Goal: Book appointment/travel/reservation

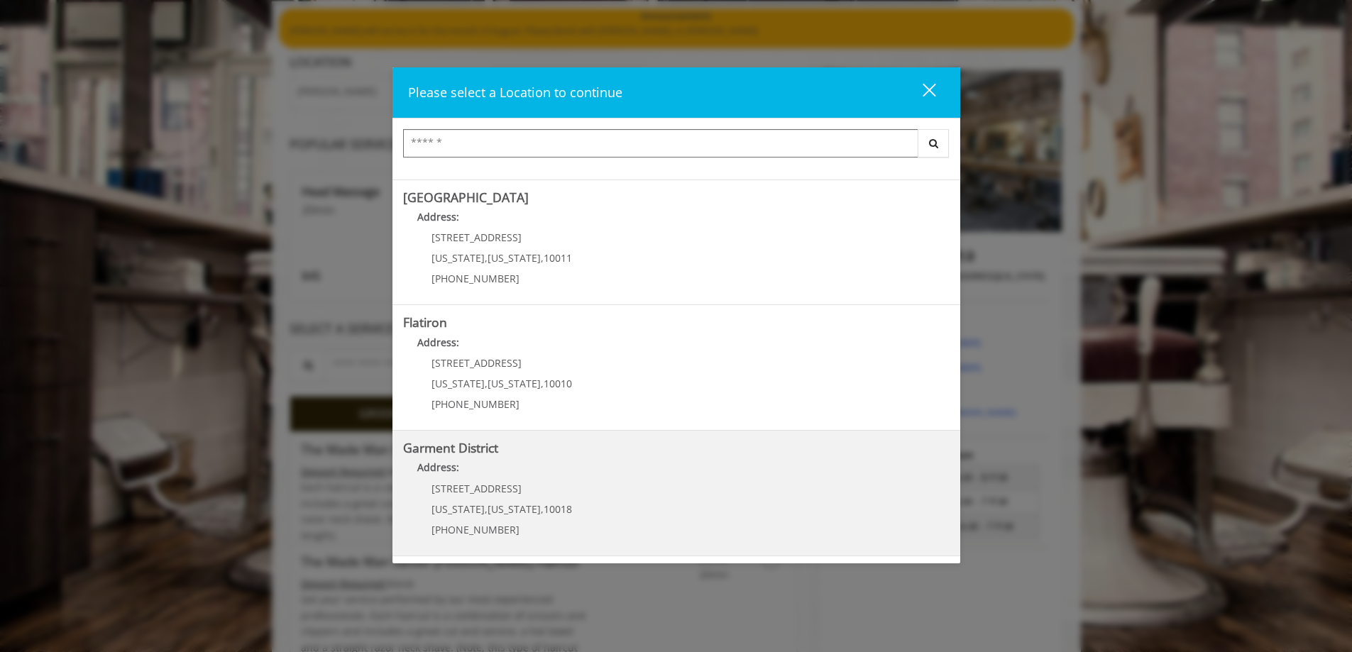
scroll to position [142, 0]
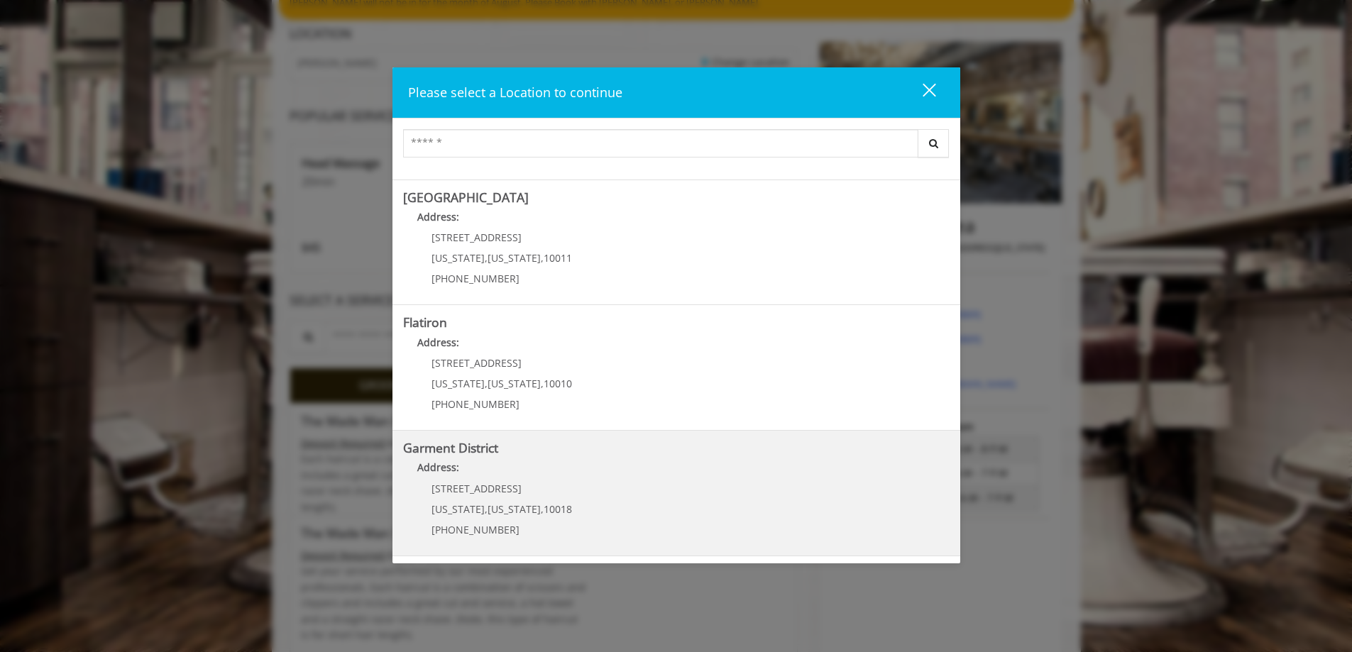
click at [598, 517] on District "Garment District Address: 1400 Broadway New York , New York , 10018 (212) 997-4…" at bounding box center [676, 494] width 547 height 104
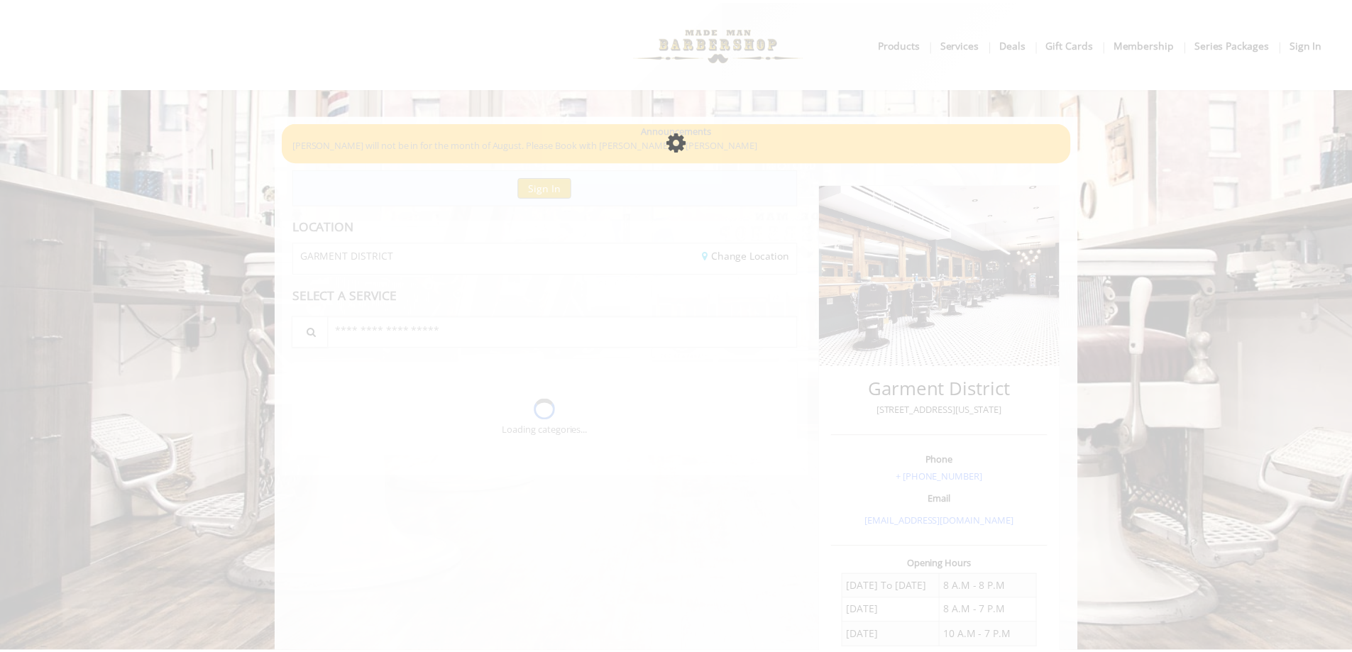
scroll to position [100, 0]
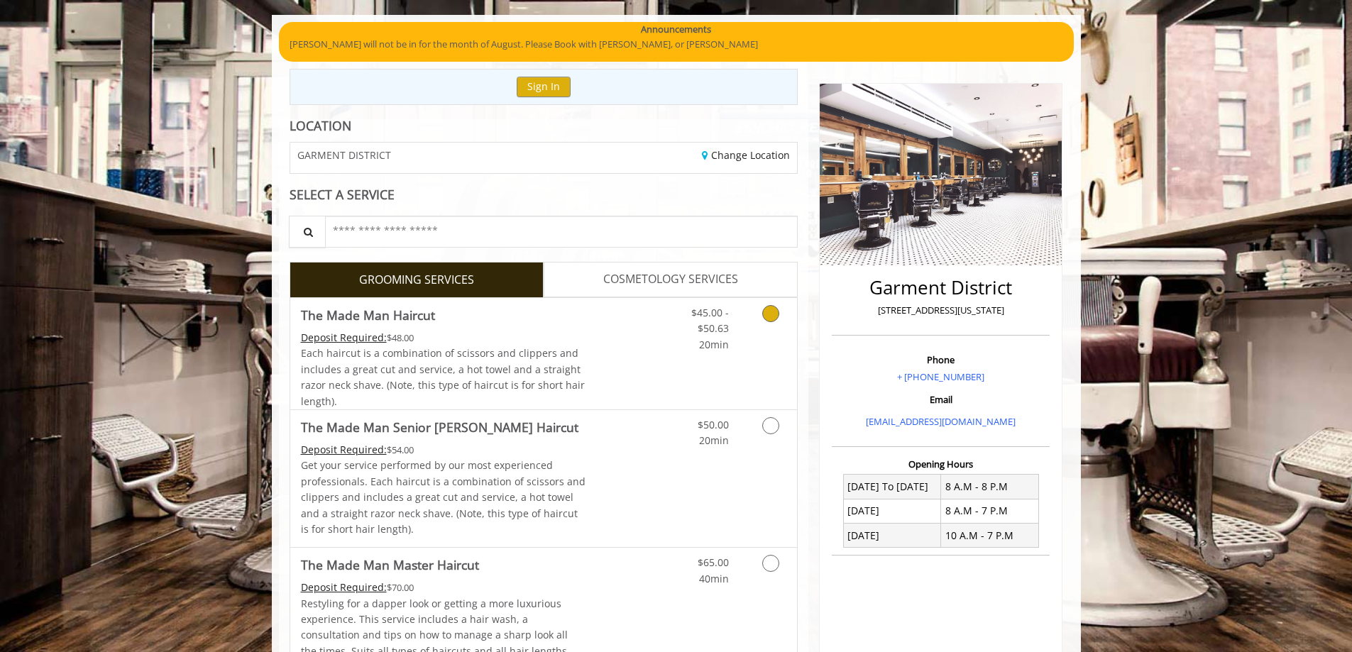
click at [518, 333] on div "Deposit Required: $48.00" at bounding box center [443, 338] width 285 height 16
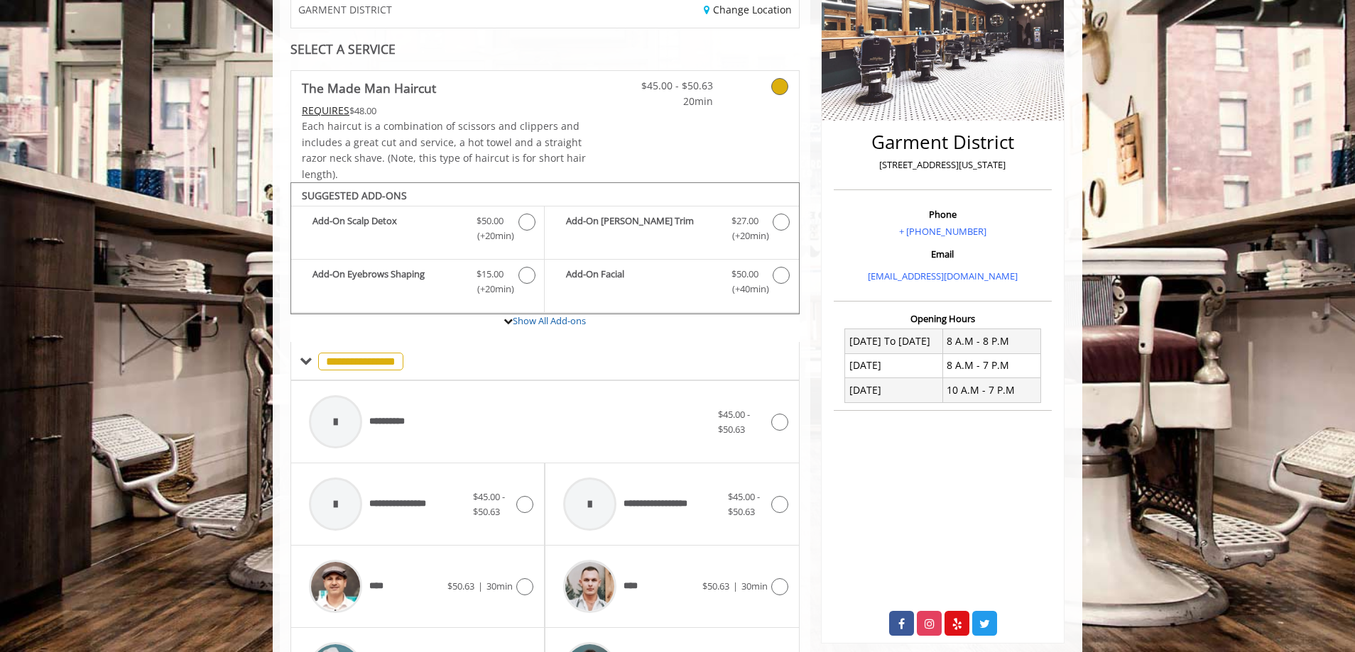
scroll to position [0, 0]
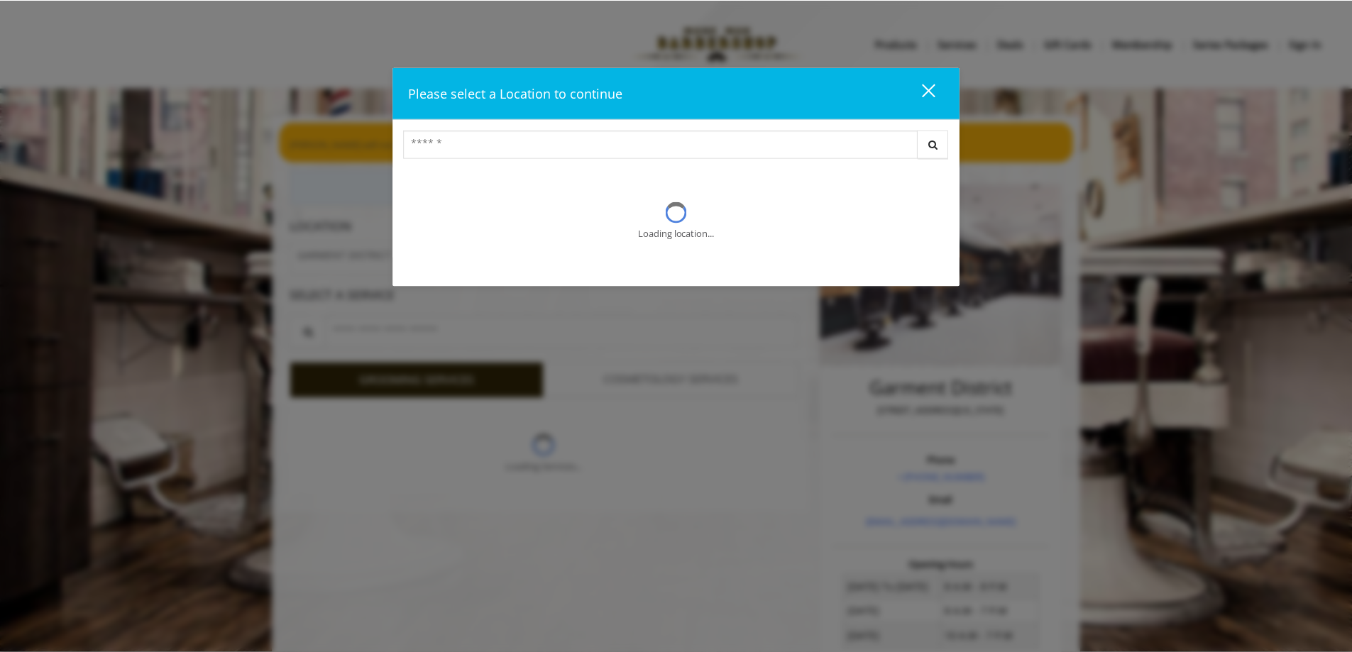
scroll to position [142, 0]
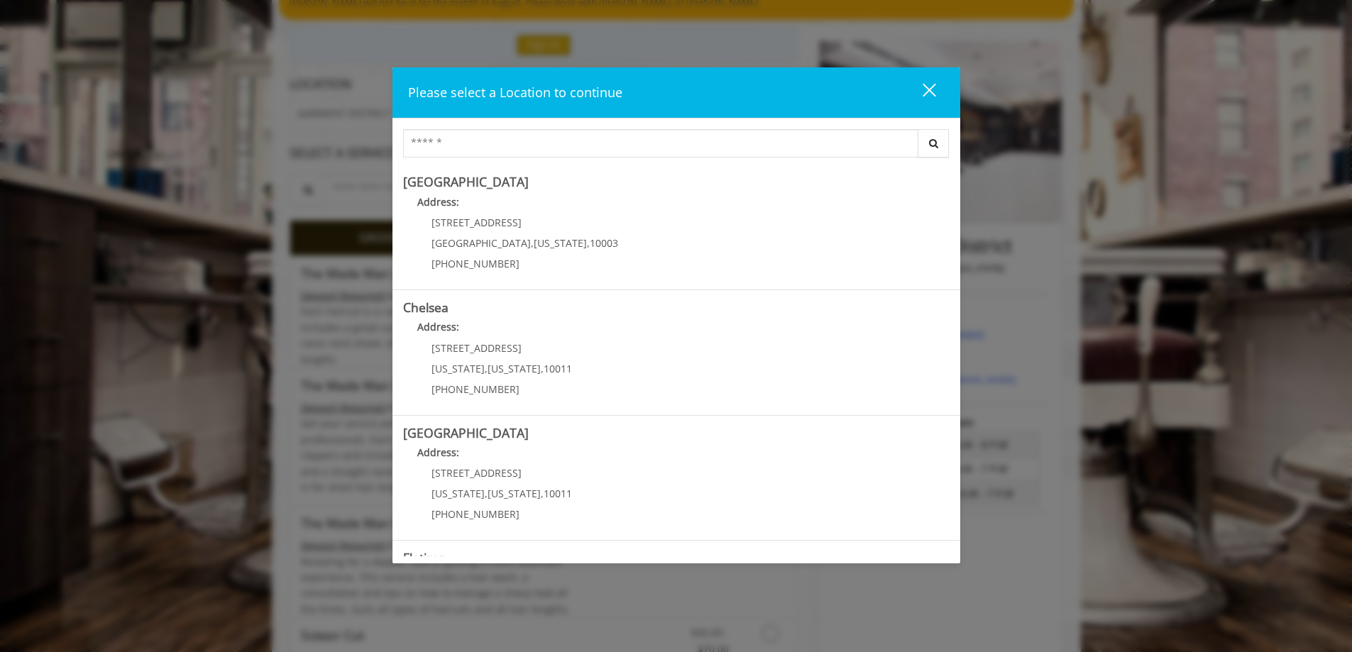
click at [944, 89] on button "close" at bounding box center [921, 92] width 48 height 29
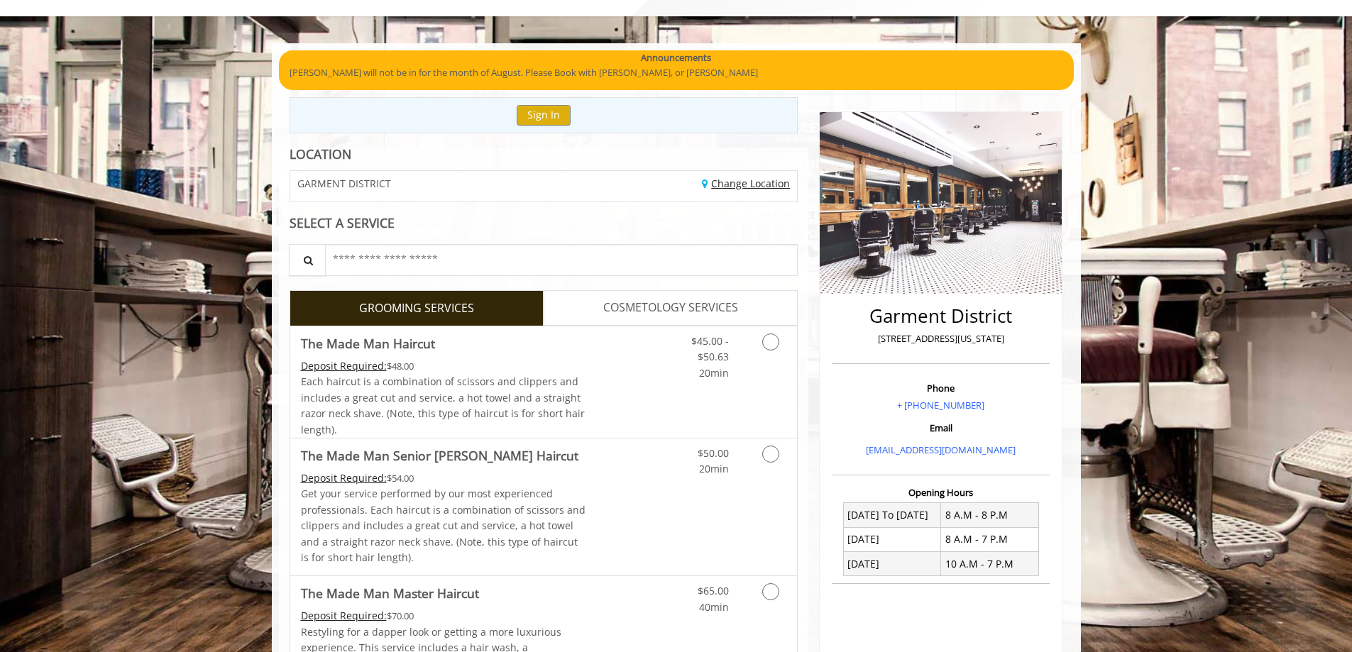
scroll to position [0, 0]
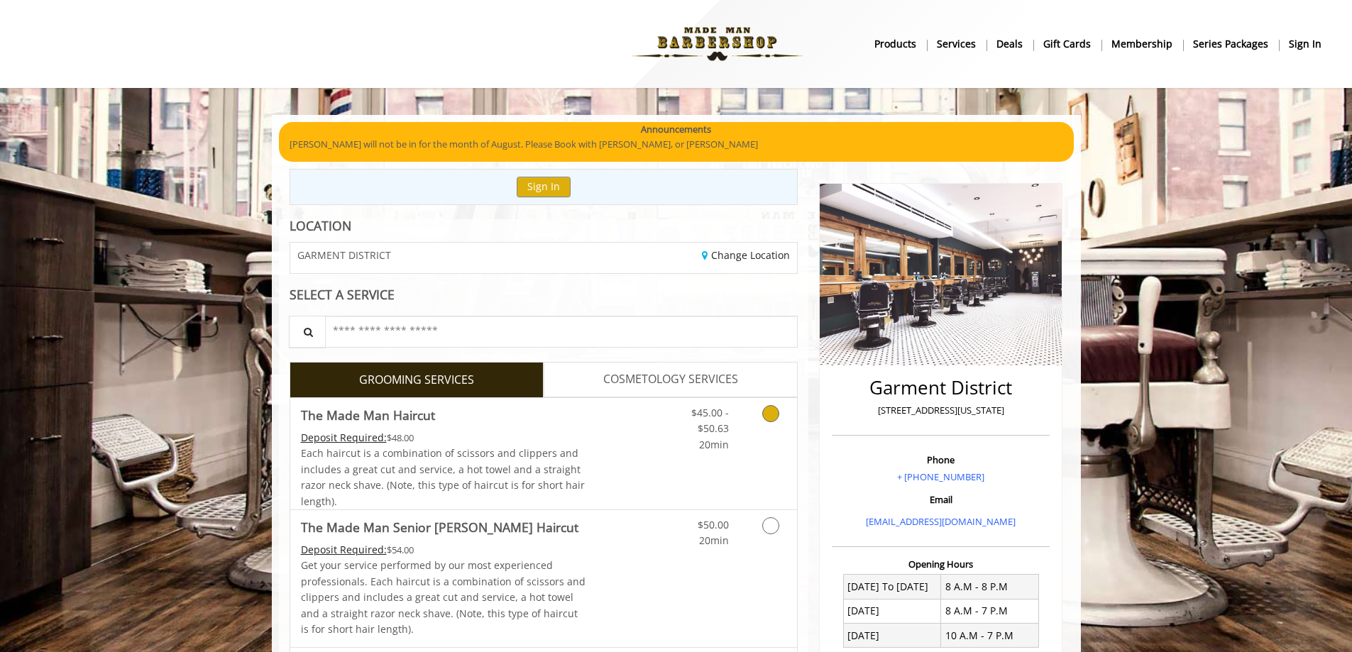
click at [771, 422] on icon "Grooming services" at bounding box center [770, 413] width 17 height 17
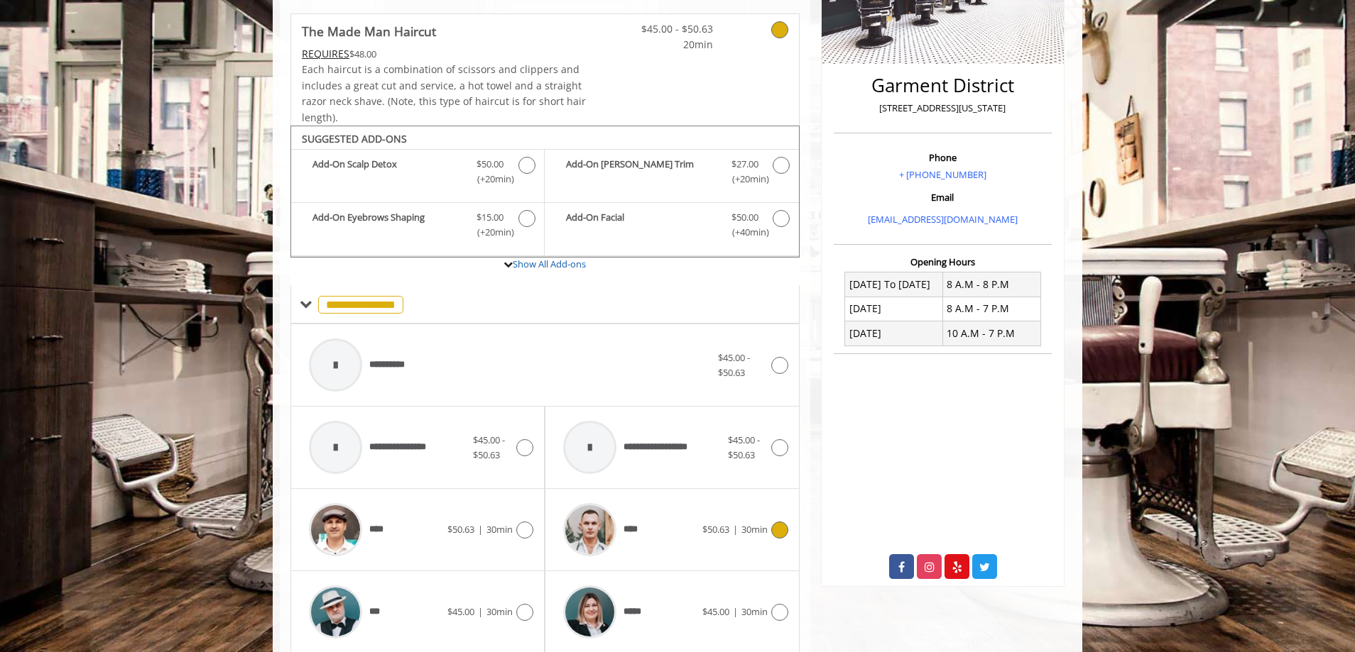
scroll to position [286, 0]
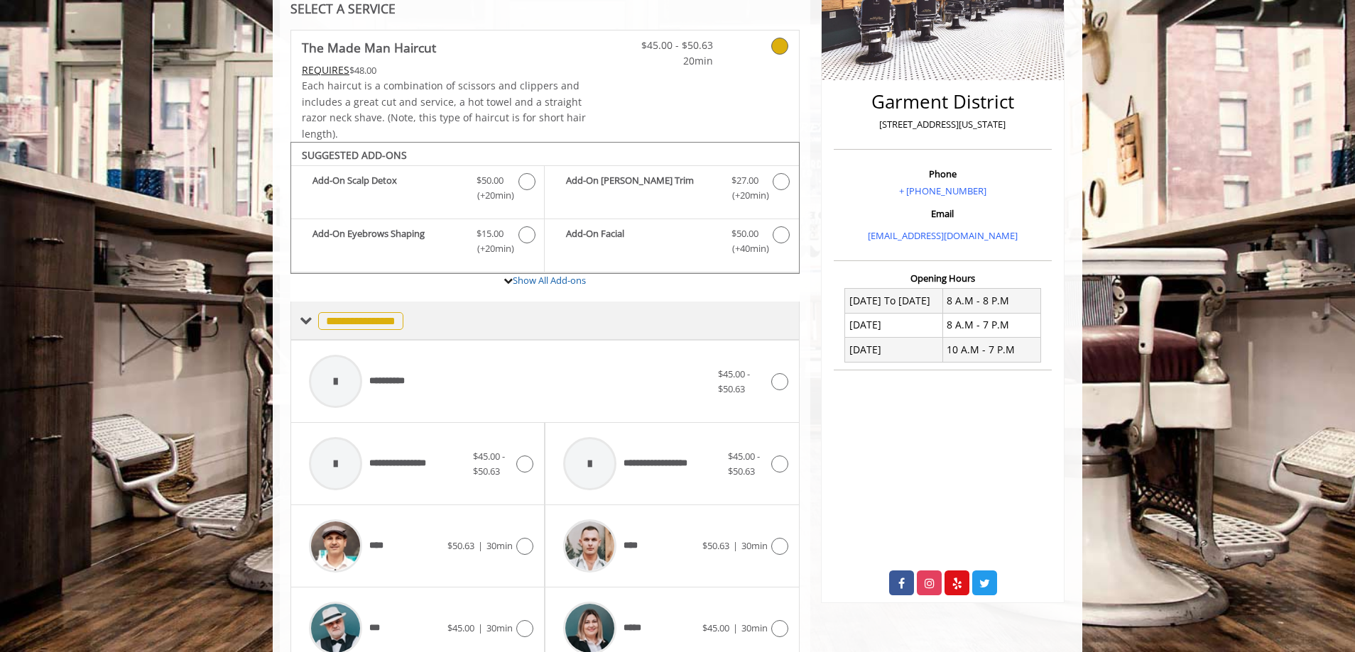
click at [376, 319] on span "**********" at bounding box center [360, 321] width 85 height 18
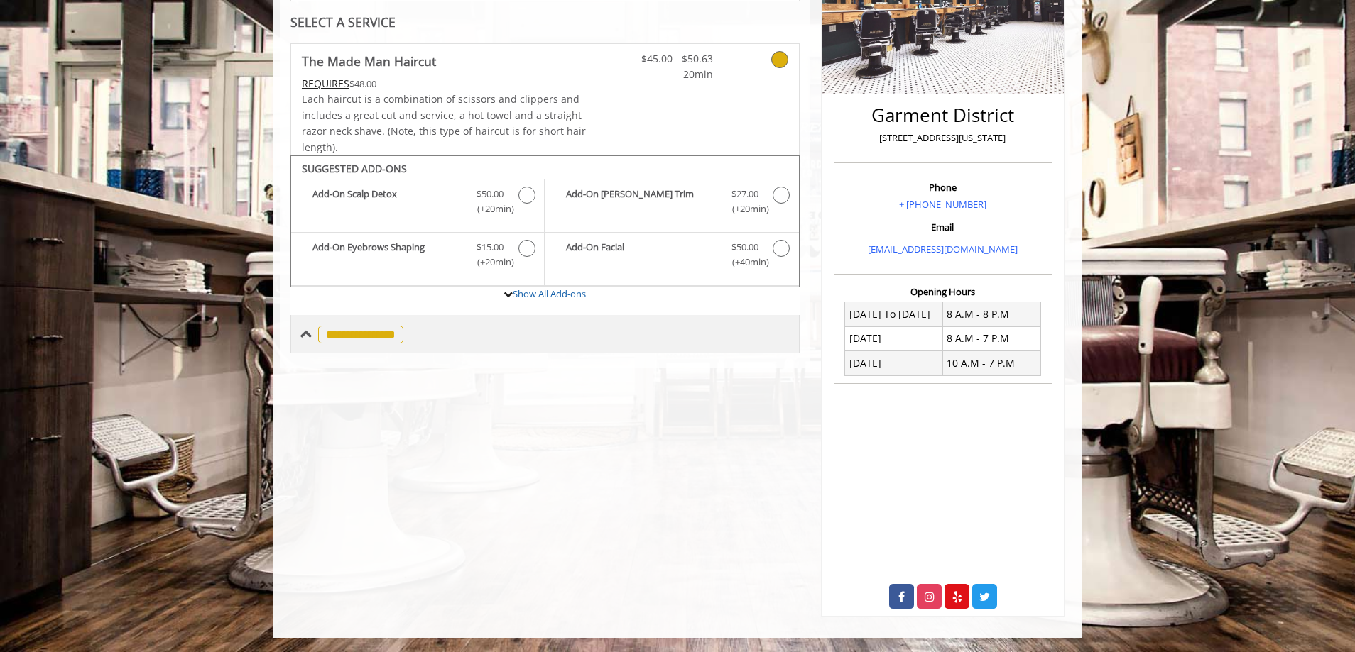
click at [392, 330] on span "**********" at bounding box center [360, 335] width 85 height 18
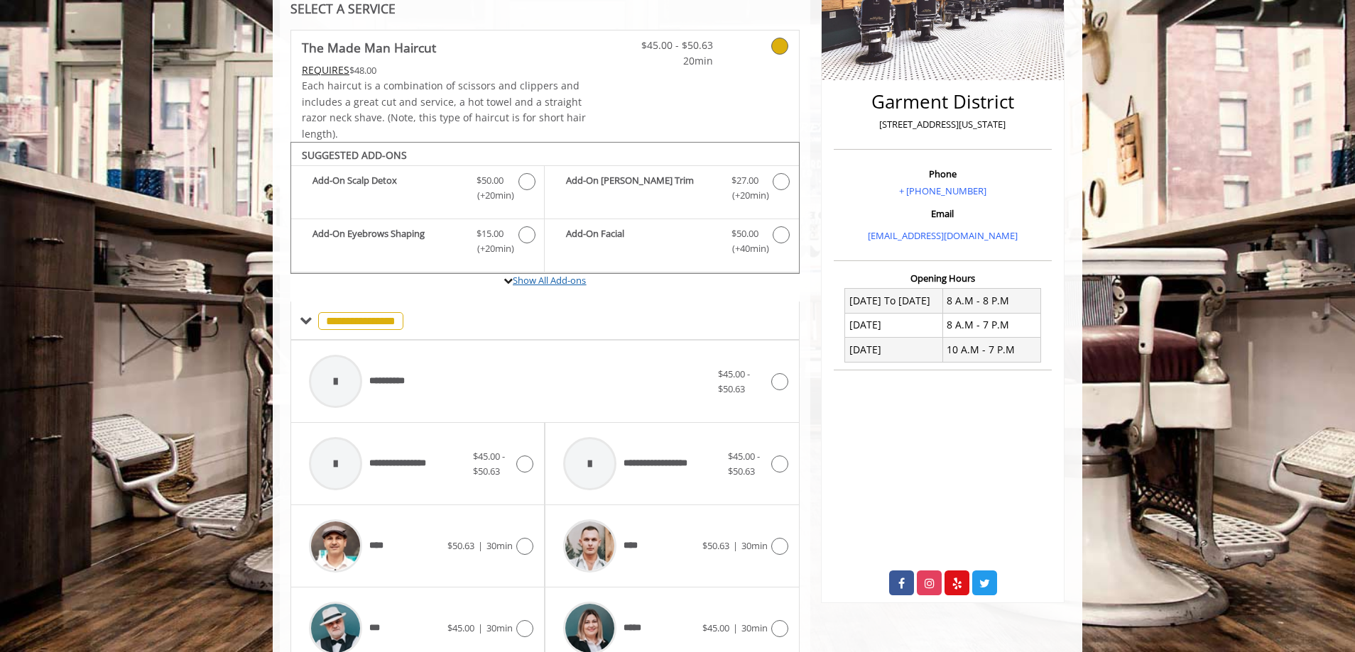
click at [538, 282] on link "Show All Add-ons" at bounding box center [549, 280] width 73 height 13
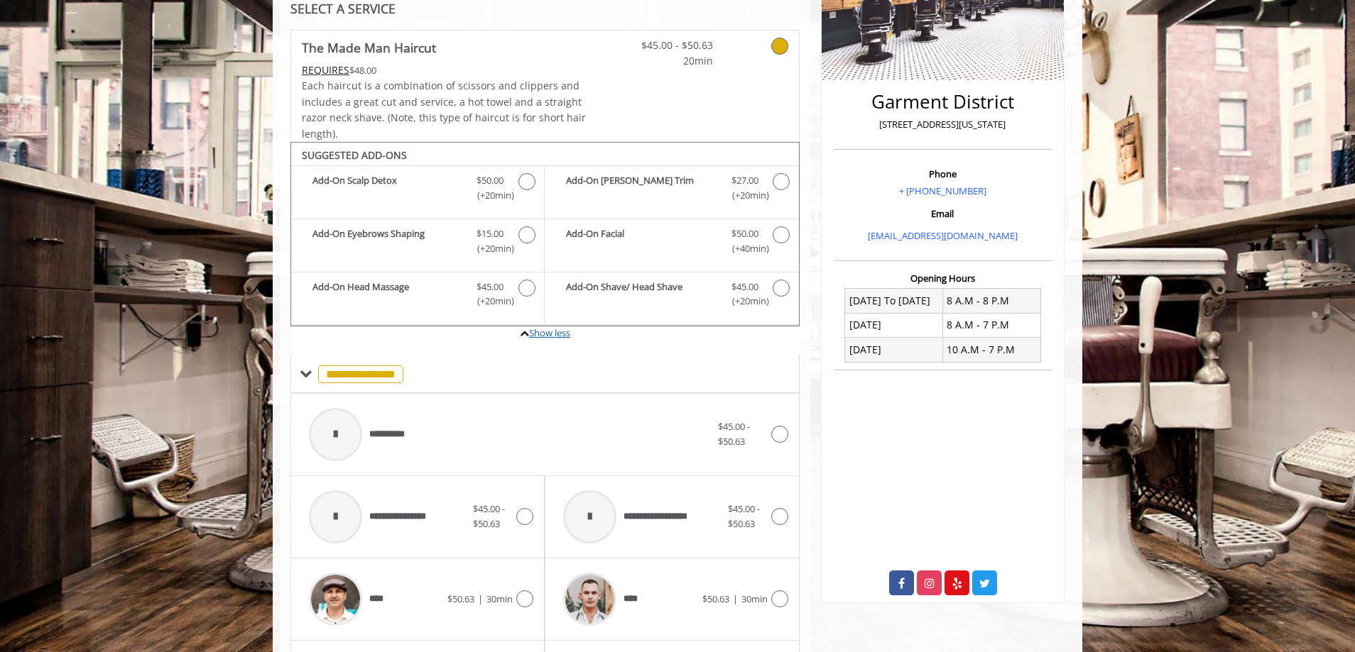
click at [559, 336] on link "Show less" at bounding box center [549, 333] width 41 height 13
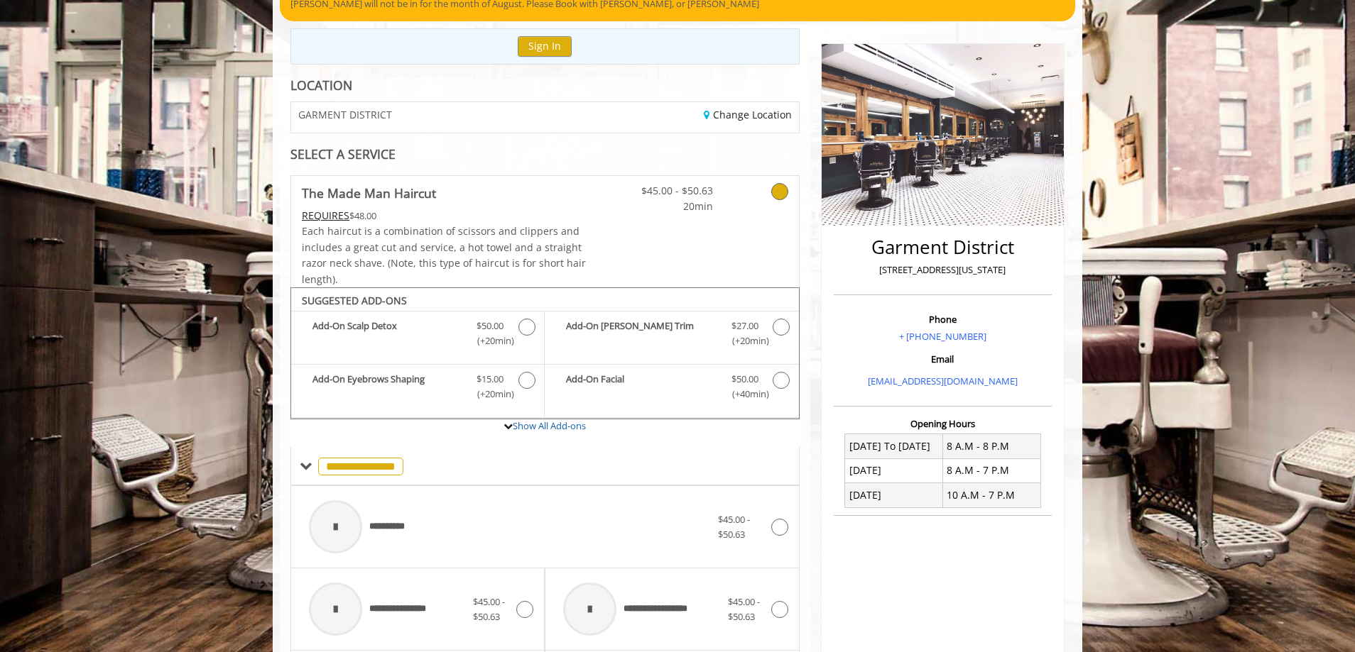
scroll to position [0, 0]
